Goal: Transaction & Acquisition: Book appointment/travel/reservation

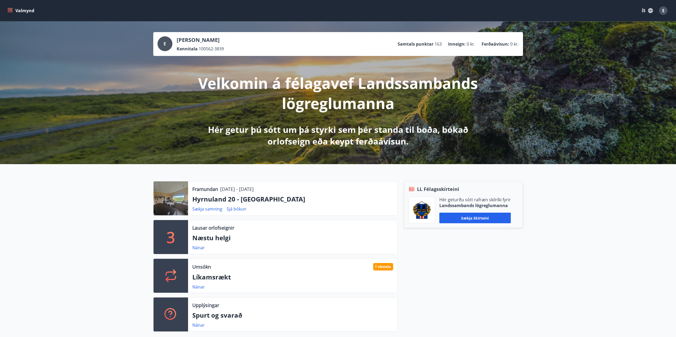
click at [7, 10] on button "Valmynd" at bounding box center [21, 11] width 30 height 10
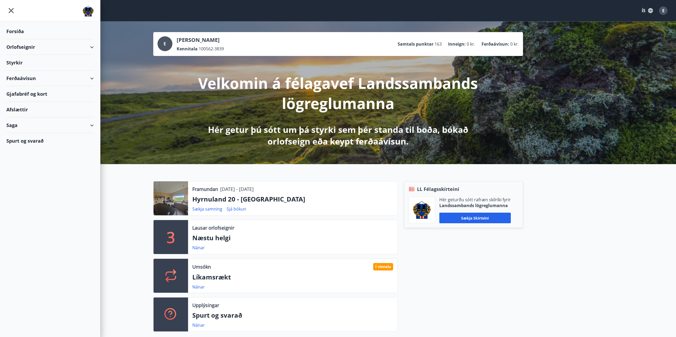
click at [91, 47] on div "Orlofseignir" at bounding box center [49, 47] width 87 height 16
click at [31, 61] on div "Framboð" at bounding box center [50, 60] width 79 height 11
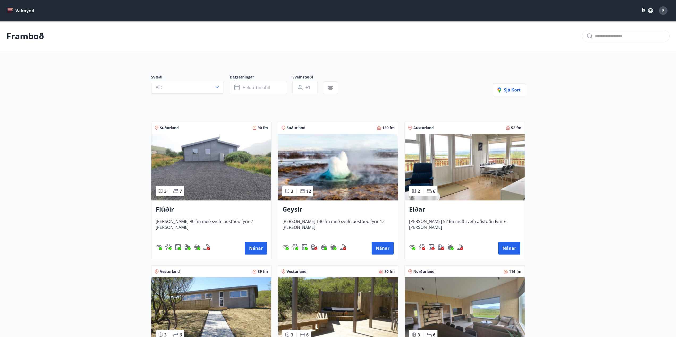
click at [242, 170] on img at bounding box center [211, 167] width 120 height 67
click at [331, 168] on img at bounding box center [338, 167] width 120 height 67
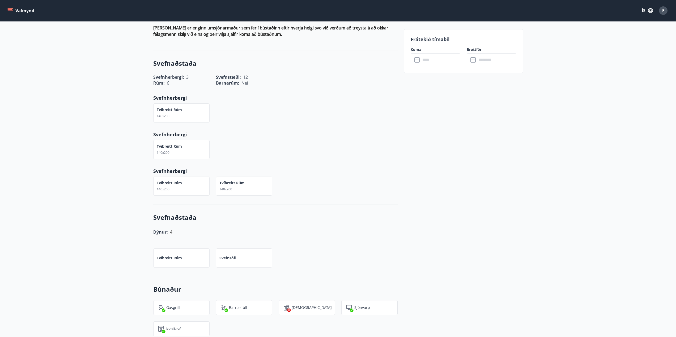
scroll to position [212, 0]
